Goal: Find specific page/section: Find specific page/section

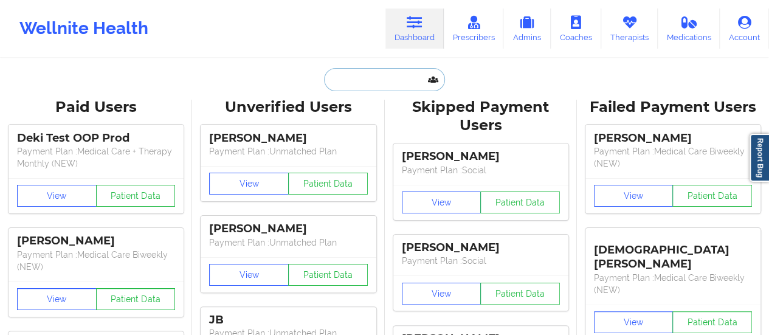
click at [396, 69] on input "text" at bounding box center [384, 79] width 120 height 23
paste input "[PERSON_NAME]"
type input "[PERSON_NAME]"
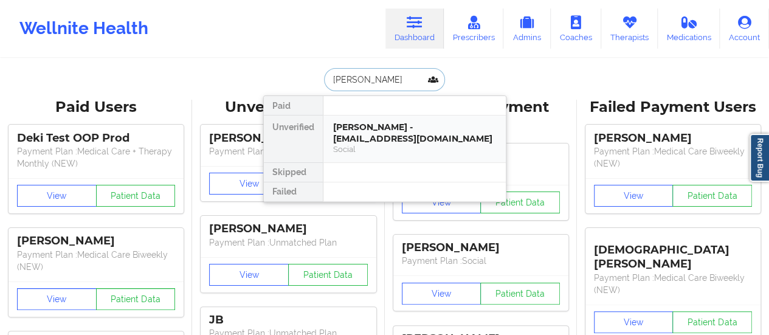
click at [389, 139] on div "[PERSON_NAME] - [EMAIL_ADDRESS][DOMAIN_NAME]" at bounding box center [414, 133] width 163 height 22
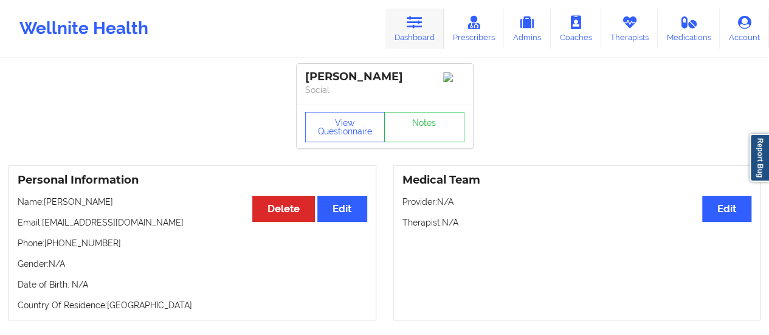
click at [425, 43] on link "Dashboard" at bounding box center [414, 29] width 58 height 40
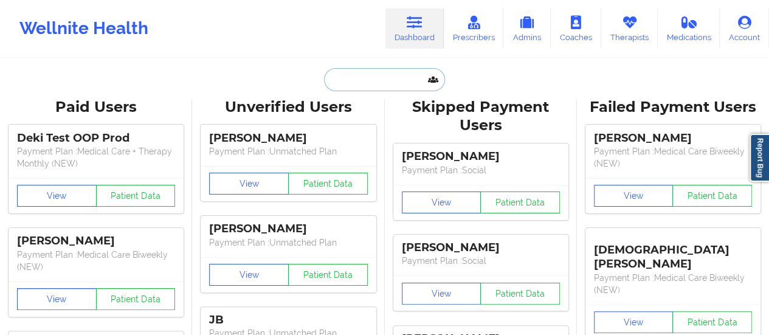
click at [376, 72] on input "text" at bounding box center [384, 79] width 120 height 23
paste input "[PERSON_NAME]"
type input "[PERSON_NAME]"
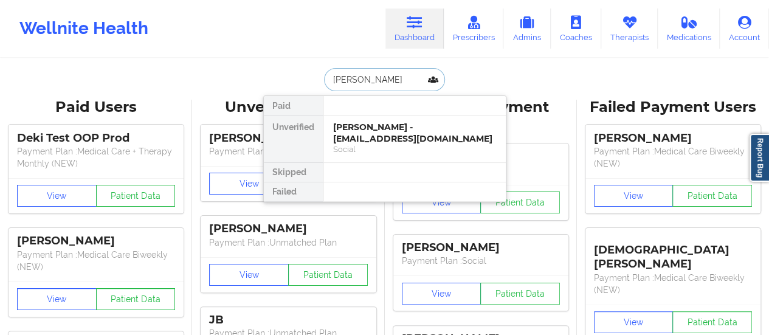
click at [369, 129] on div "[PERSON_NAME] - [EMAIL_ADDRESS][DOMAIN_NAME]" at bounding box center [414, 133] width 163 height 22
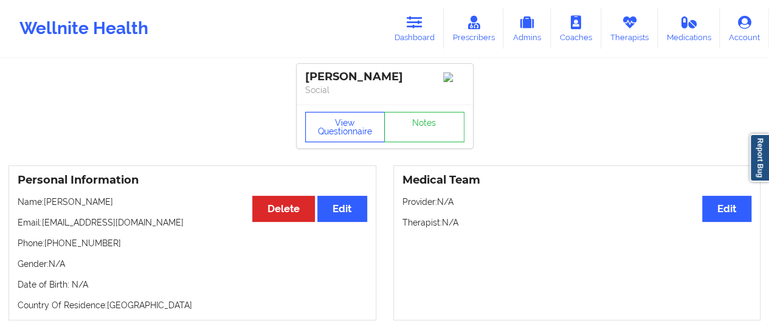
click at [323, 129] on button "View Questionnaire" at bounding box center [345, 127] width 80 height 30
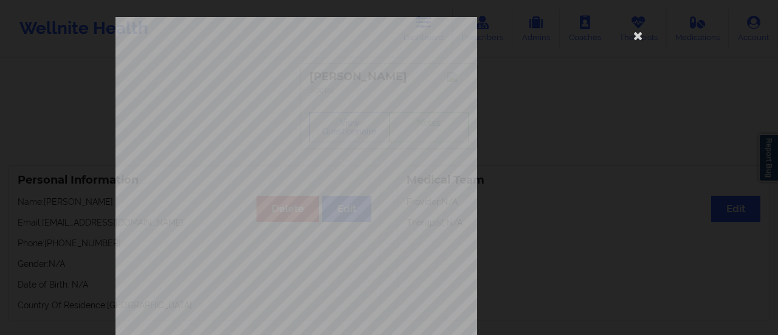
scroll to position [244, 0]
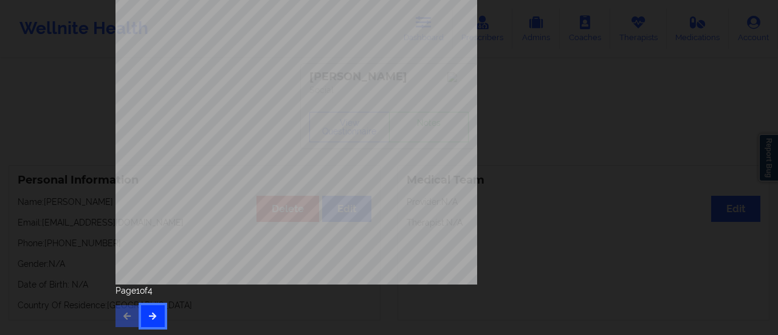
click at [141, 312] on button "button" at bounding box center [153, 316] width 24 height 22
click at [148, 315] on icon "button" at bounding box center [153, 315] width 10 height 7
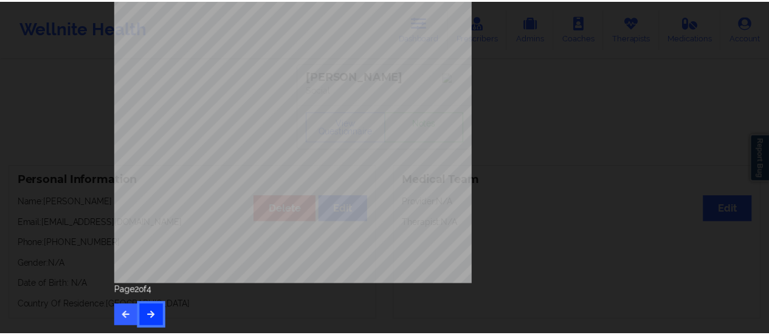
scroll to position [0, 0]
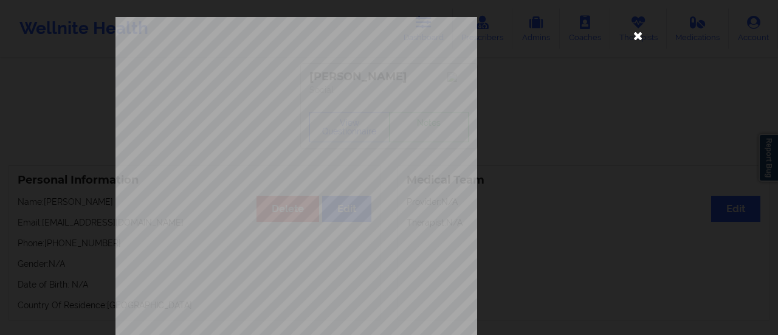
click at [638, 29] on icon at bounding box center [637, 35] width 19 height 19
